Goal: Information Seeking & Learning: Learn about a topic

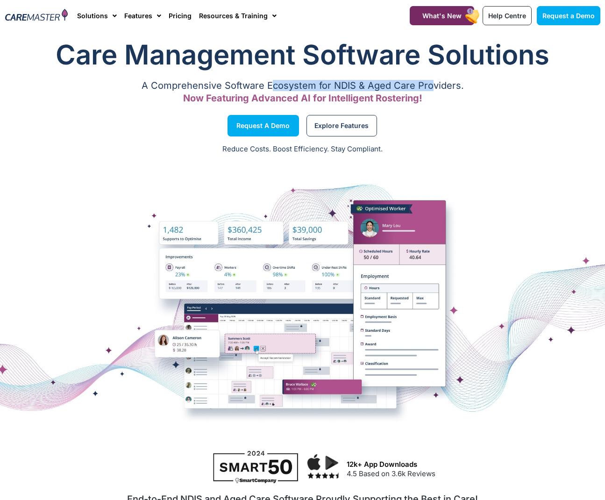
drag, startPoint x: 271, startPoint y: 81, endPoint x: 440, endPoint y: 88, distance: 169.7
click at [432, 87] on p "A Comprehensive Software Ecosystem for NDIS & Aged Care Providers." at bounding box center [302, 86] width 595 height 6
drag, startPoint x: 449, startPoint y: 88, endPoint x: 365, endPoint y: 84, distance: 83.7
click at [448, 88] on p "A Comprehensive Software Ecosystem for NDIS & Aged Care Providers." at bounding box center [302, 86] width 595 height 6
click at [305, 83] on p "A Comprehensive Software Ecosystem for NDIS & Aged Care Providers." at bounding box center [302, 86] width 595 height 6
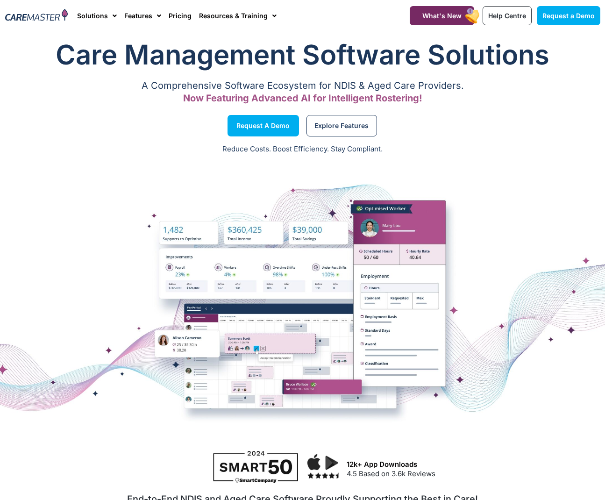
click at [389, 86] on p "A Comprehensive Software Ecosystem for NDIS & Aged Care Providers." at bounding box center [302, 86] width 595 height 6
drag, startPoint x: 353, startPoint y: 83, endPoint x: 391, endPoint y: 74, distance: 39.2
click at [305, 77] on div "Care Management Software Solutions A Comprehensive Software Ecosystem for NDIS …" at bounding box center [302, 72] width 604 height 82
click at [413, 74] on div "Care Management Software Solutions A Comprehensive Software Ecosystem for NDIS …" at bounding box center [302, 72] width 604 height 82
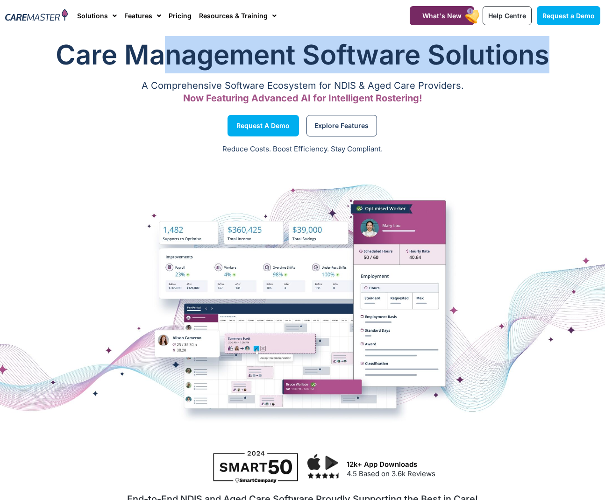
drag, startPoint x: 544, startPoint y: 58, endPoint x: 176, endPoint y: 67, distance: 368.2
click at [167, 65] on h1 "Care Management Software Solutions" at bounding box center [302, 54] width 595 height 37
click at [370, 57] on h1 "Care Management Software Solutions" at bounding box center [302, 54] width 595 height 37
